Goal: Task Accomplishment & Management: Use online tool/utility

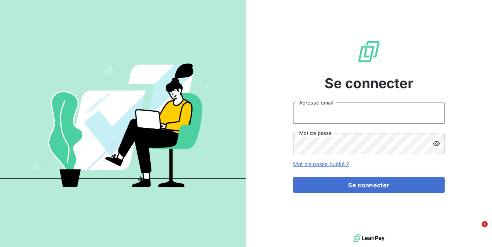
type input "[EMAIL_ADDRESS][DOMAIN_NAME]"
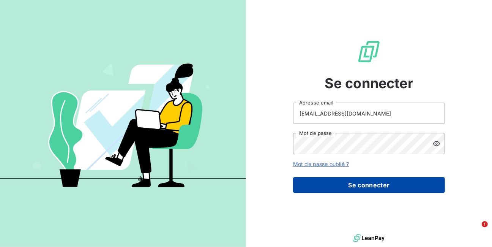
click at [340, 185] on button "Se connecter" at bounding box center [369, 185] width 152 height 16
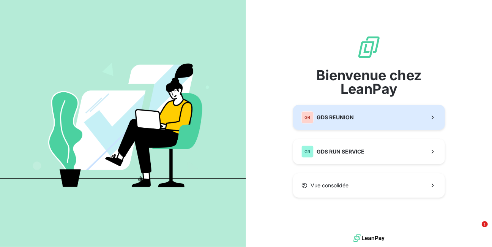
click at [344, 117] on span "GDS REUNION" at bounding box center [334, 117] width 37 height 8
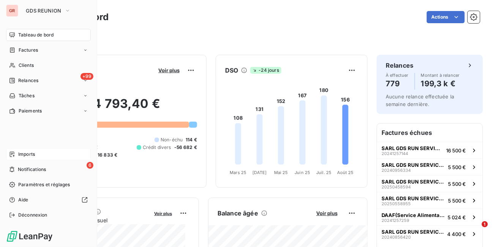
click at [17, 153] on div "Imports" at bounding box center [48, 154] width 85 height 12
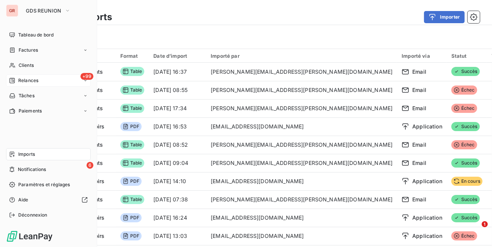
click at [27, 82] on span "Relances" at bounding box center [28, 80] width 20 height 7
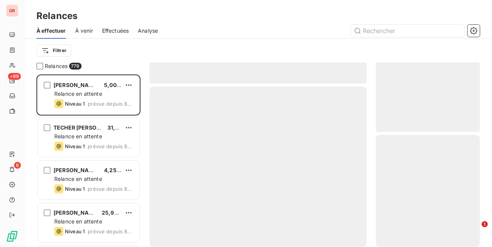
scroll to position [168, 99]
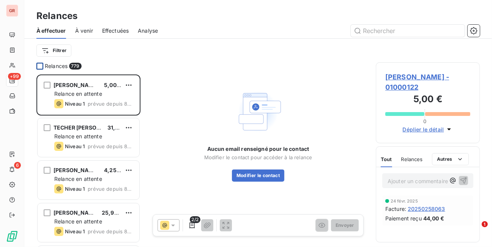
click at [39, 63] on div at bounding box center [39, 66] width 7 height 7
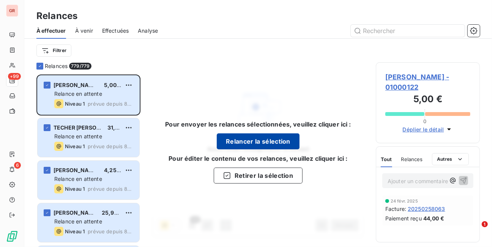
click at [255, 139] on button "Relancer la sélection" at bounding box center [258, 141] width 83 height 16
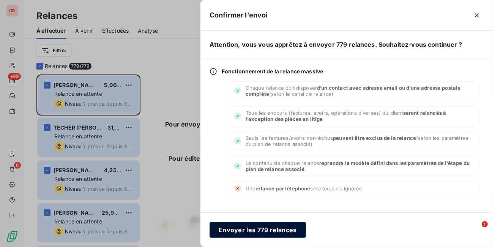
click at [251, 230] on button "Envoyer les 779 relances" at bounding box center [257, 230] width 96 height 16
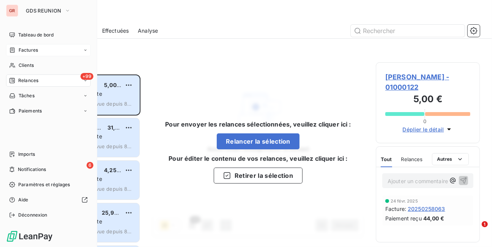
drag, startPoint x: 25, startPoint y: 34, endPoint x: 28, endPoint y: 52, distance: 19.0
click at [25, 34] on span "Tableau de bord" at bounding box center [35, 34] width 35 height 7
